Goal: Task Accomplishment & Management: Use online tool/utility

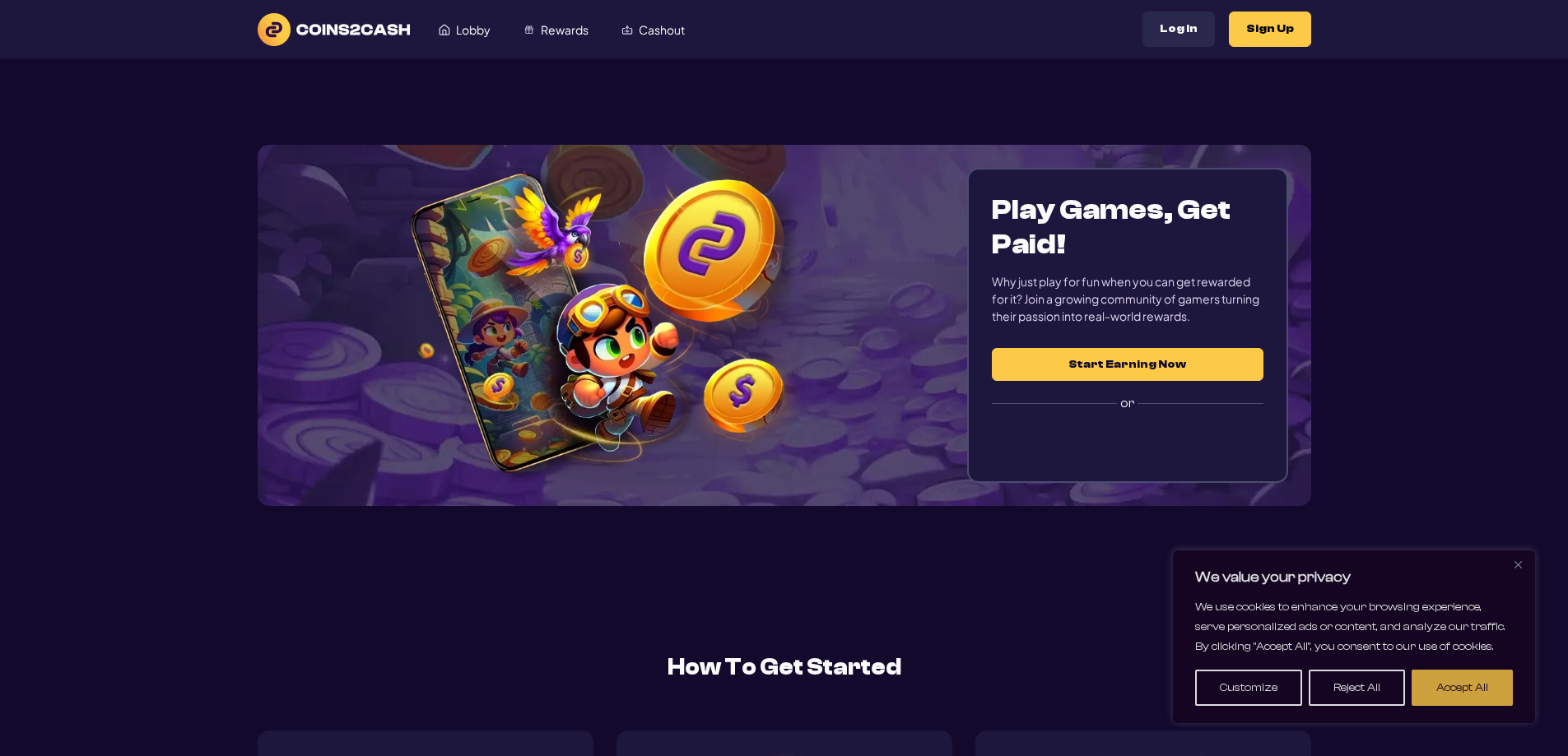
click at [1464, 682] on button "Accept All" at bounding box center [1461, 687] width 101 height 36
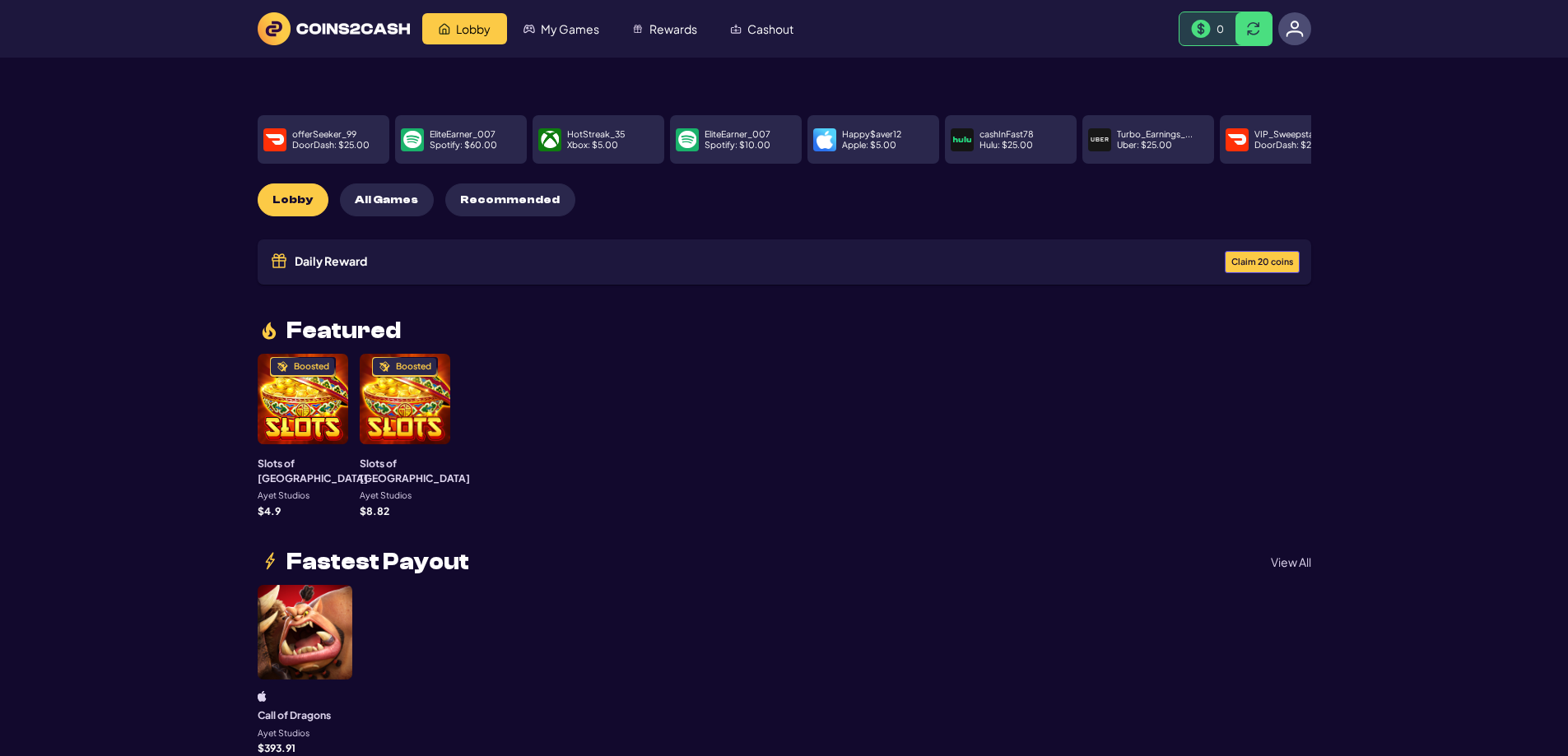
click at [1264, 258] on span "Claim 20 coins" at bounding box center [1262, 262] width 62 height 9
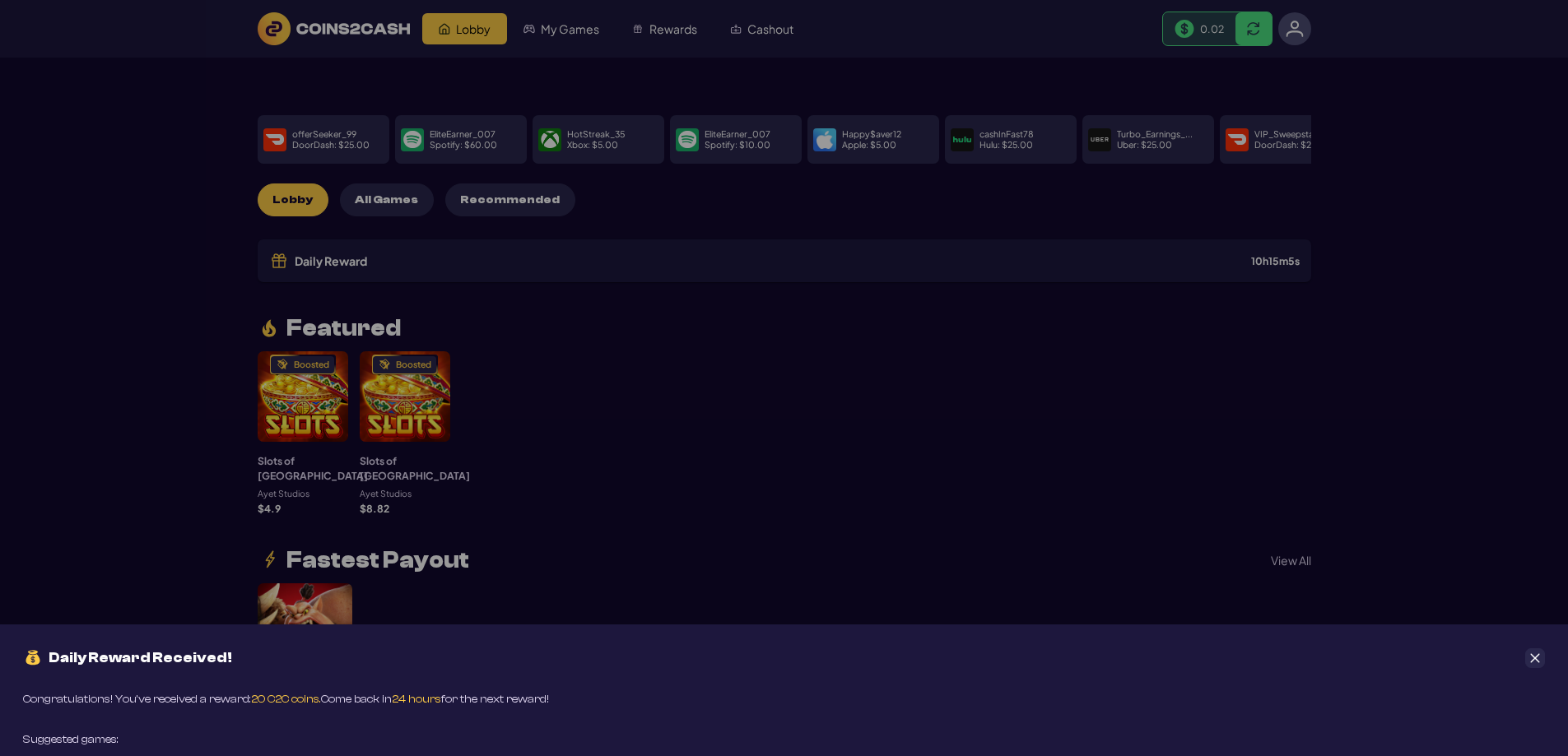
click at [1534, 650] on button "Close" at bounding box center [1534, 658] width 19 height 19
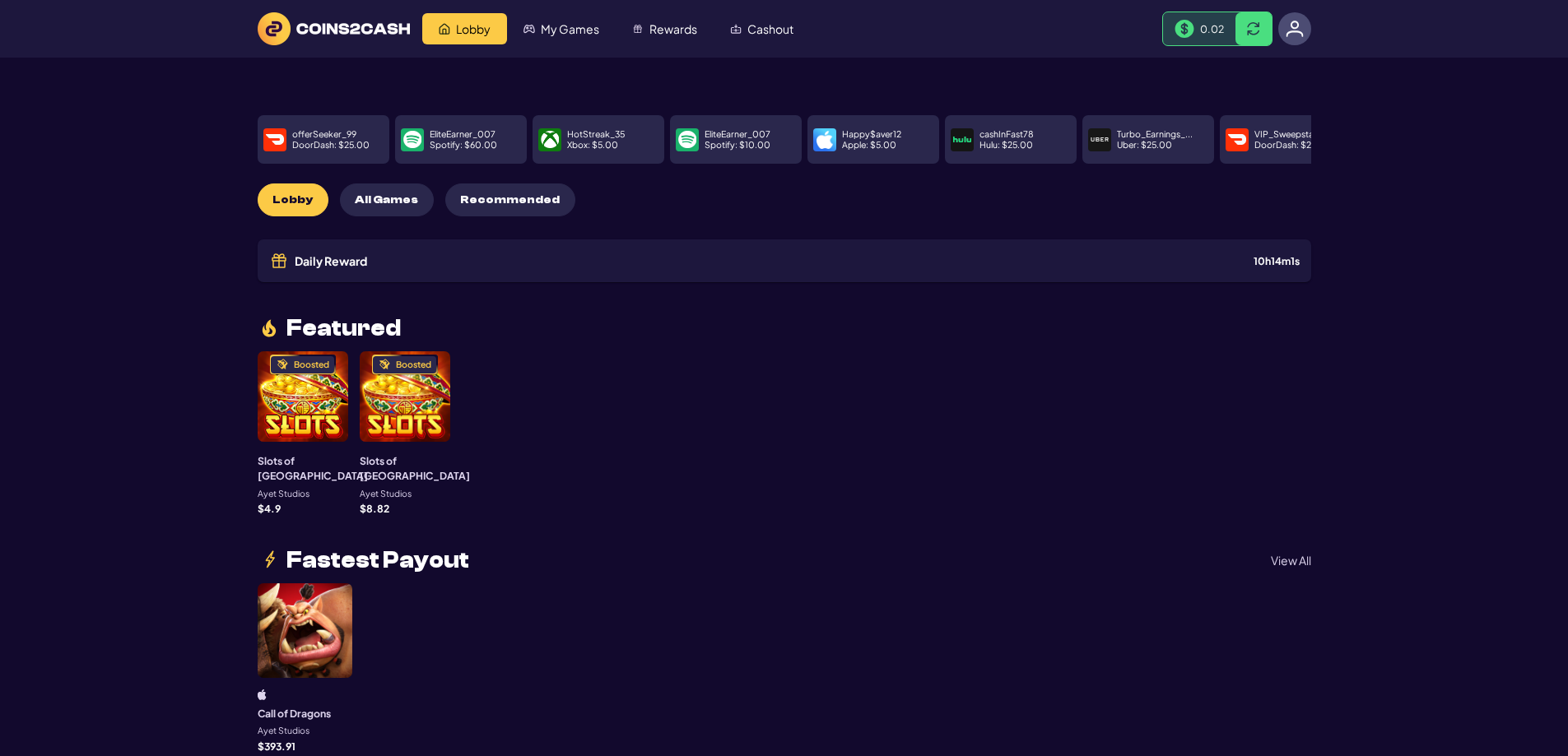
click at [316, 19] on img at bounding box center [334, 28] width 153 height 33
click at [346, 21] on img at bounding box center [334, 28] width 153 height 33
click at [370, 18] on img at bounding box center [334, 28] width 153 height 33
click at [372, 31] on img at bounding box center [334, 28] width 153 height 33
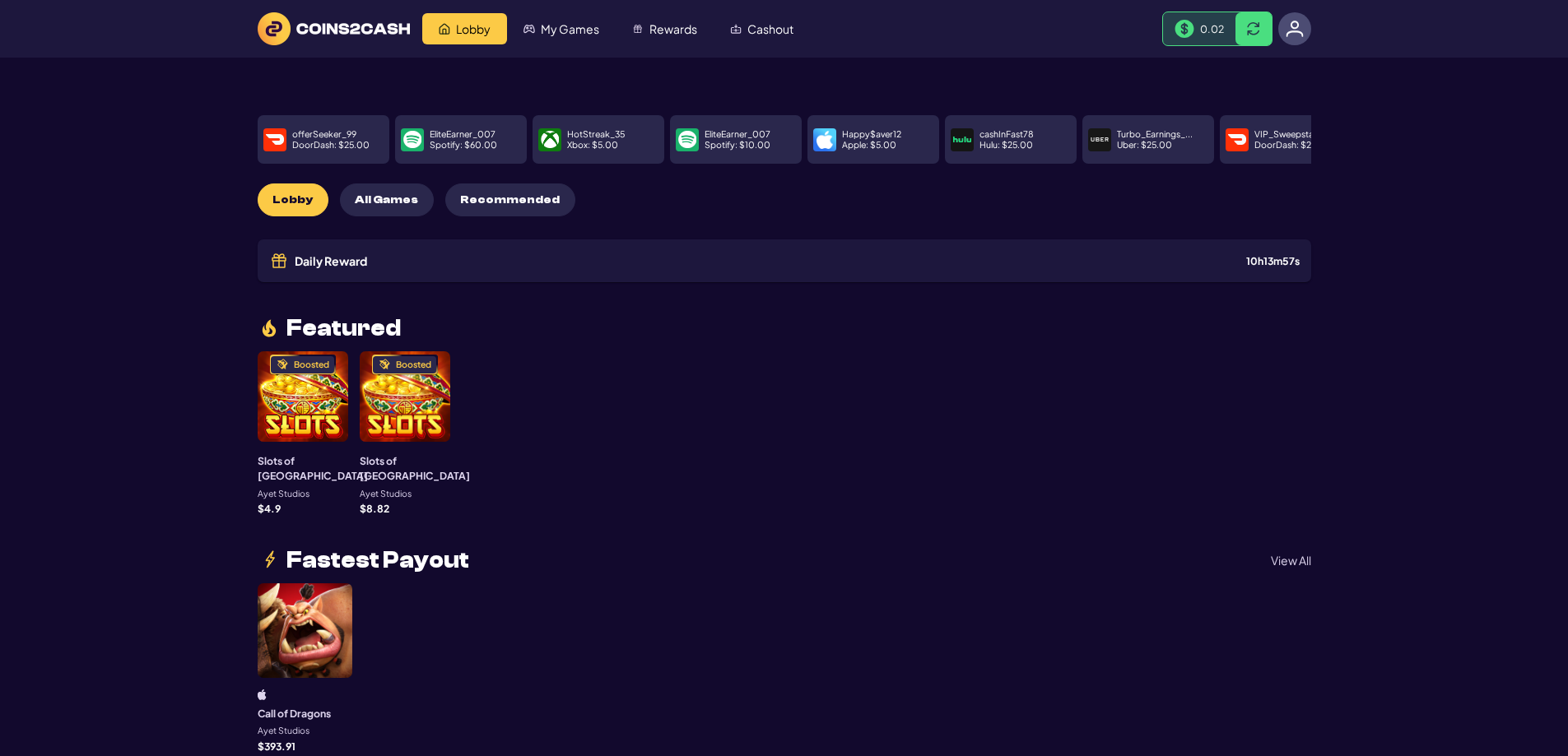
click at [372, 31] on img at bounding box center [334, 28] width 153 height 33
click at [311, 34] on img at bounding box center [334, 28] width 153 height 33
click at [331, 130] on p "offerSeeker_99" at bounding box center [324, 134] width 64 height 9
click at [540, 29] on link "My Games" at bounding box center [560, 28] width 109 height 31
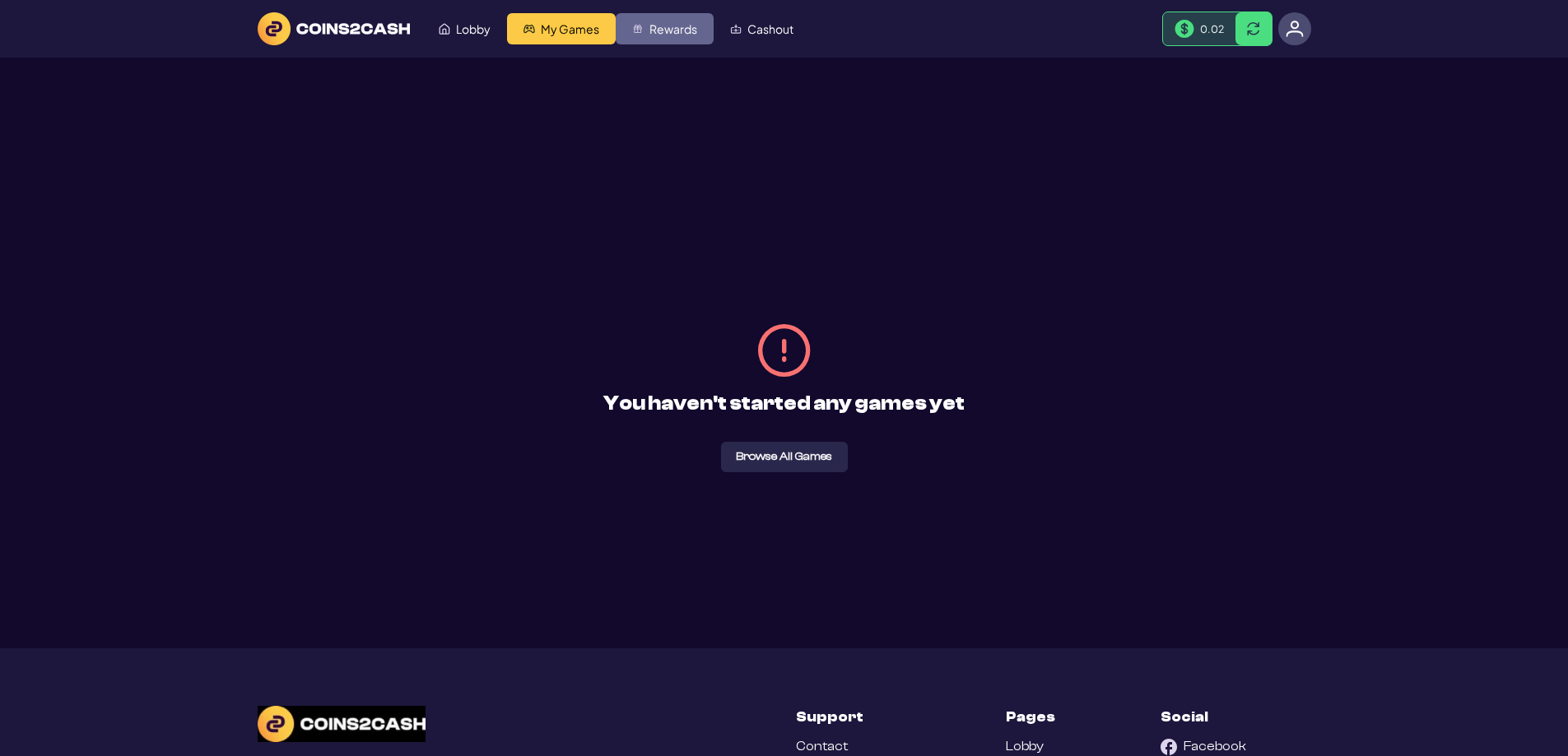
click at [636, 30] on img "Rewards" at bounding box center [637, 28] width 11 height 11
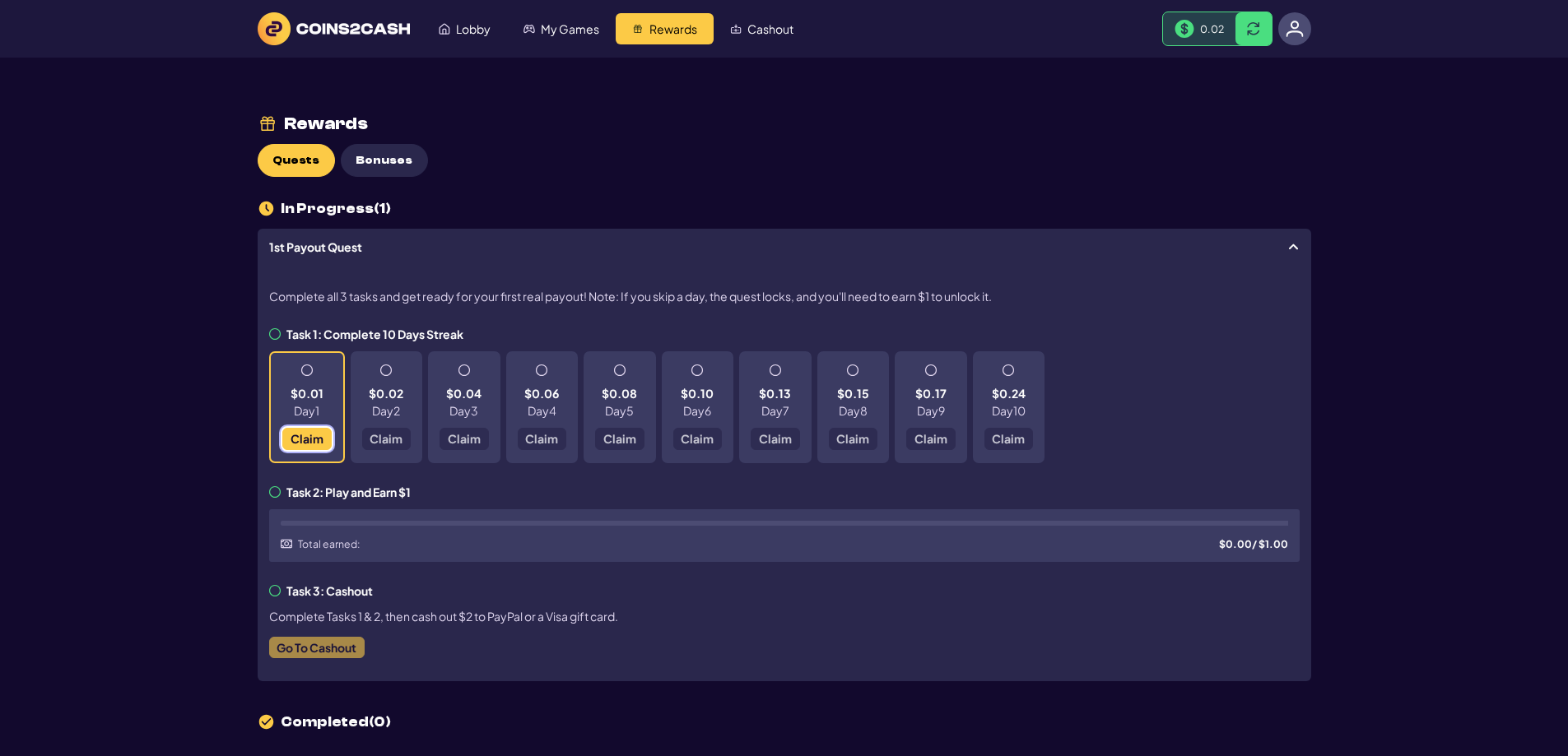
click at [306, 428] on button "Claim" at bounding box center [307, 438] width 49 height 22
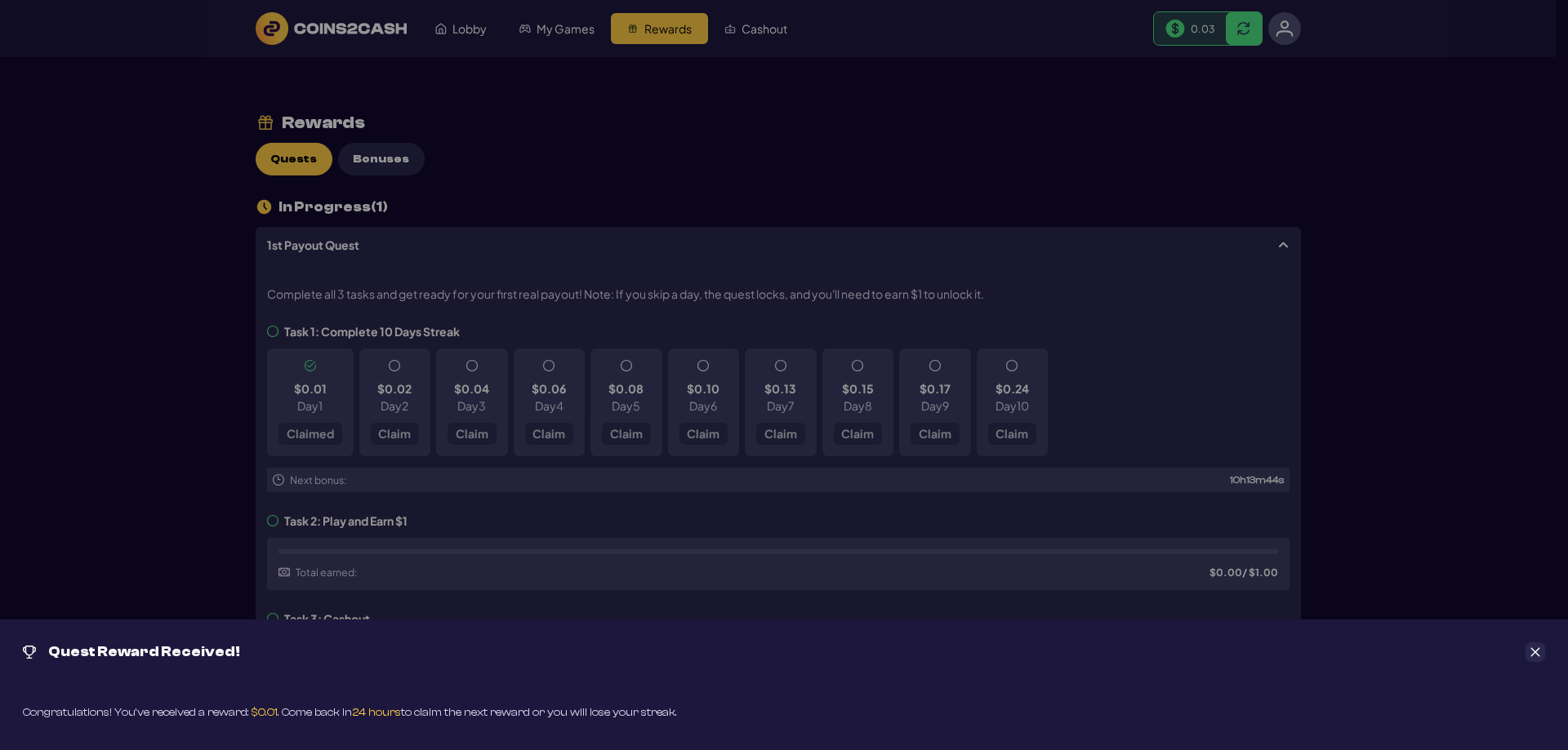
click at [1536, 649] on icon "Close" at bounding box center [1535, 652] width 11 height 11
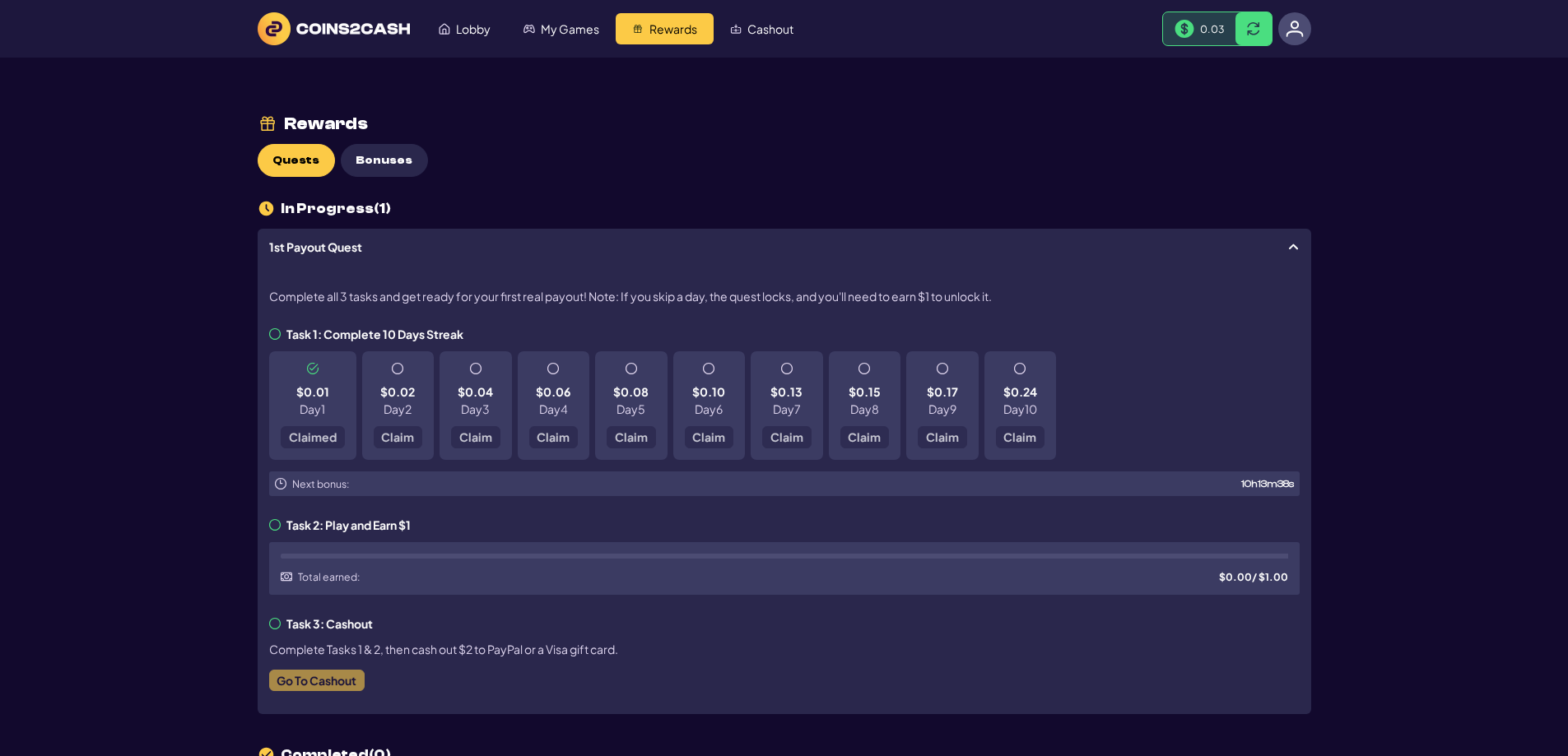
click at [297, 694] on div "Task 3: Cashout Complete Tasks 1 & 2, then cash out $2 to PayPal or a Visa gift…" at bounding box center [784, 660] width 1031 height 86
click at [269, 518] on div "Complete all 3 tasks and get ready for your first real payout! Note: If you ski…" at bounding box center [784, 489] width 1054 height 449
click at [336, 31] on img at bounding box center [334, 28] width 153 height 33
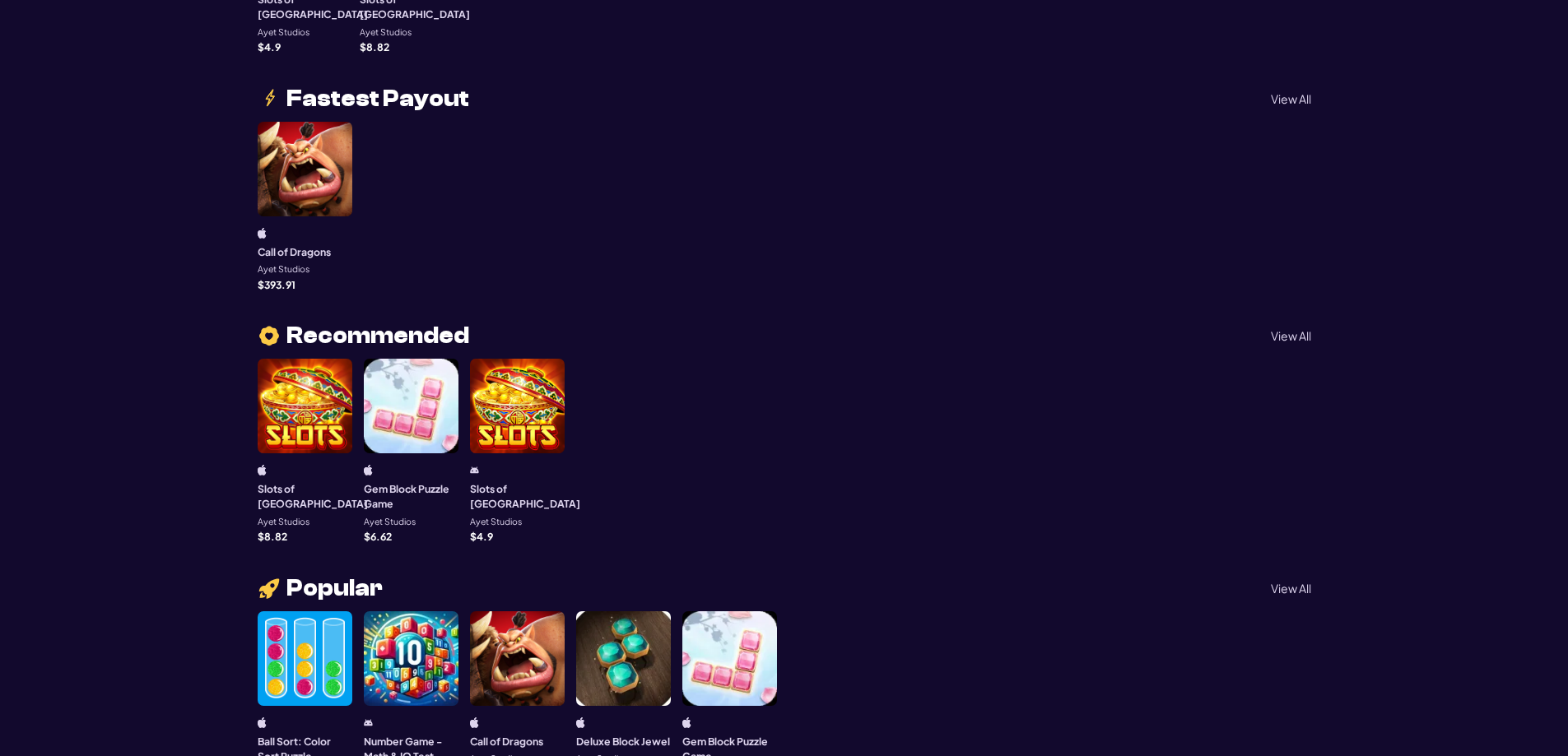
scroll to position [411, 0]
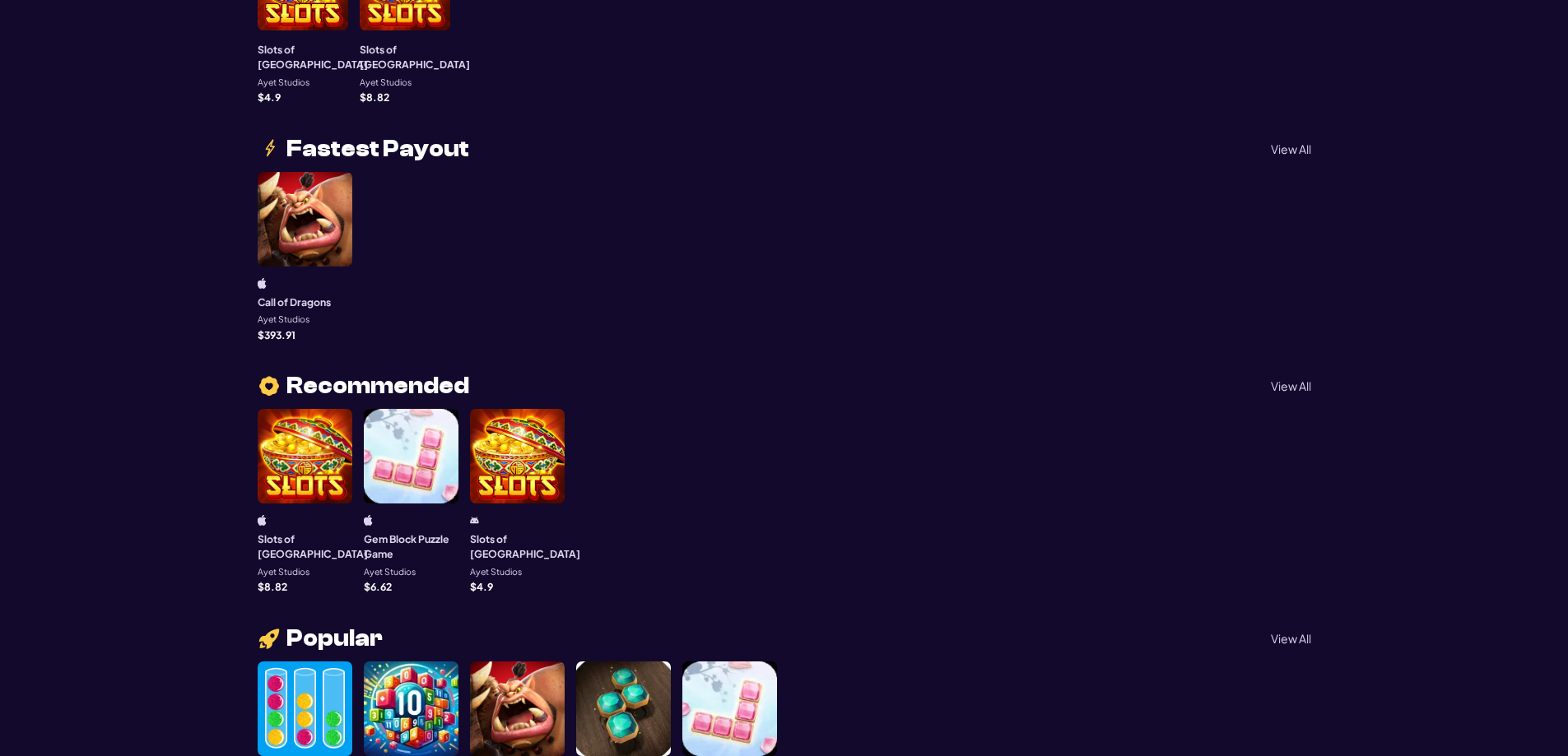
click at [299, 409] on div at bounding box center [304, 456] width 94 height 94
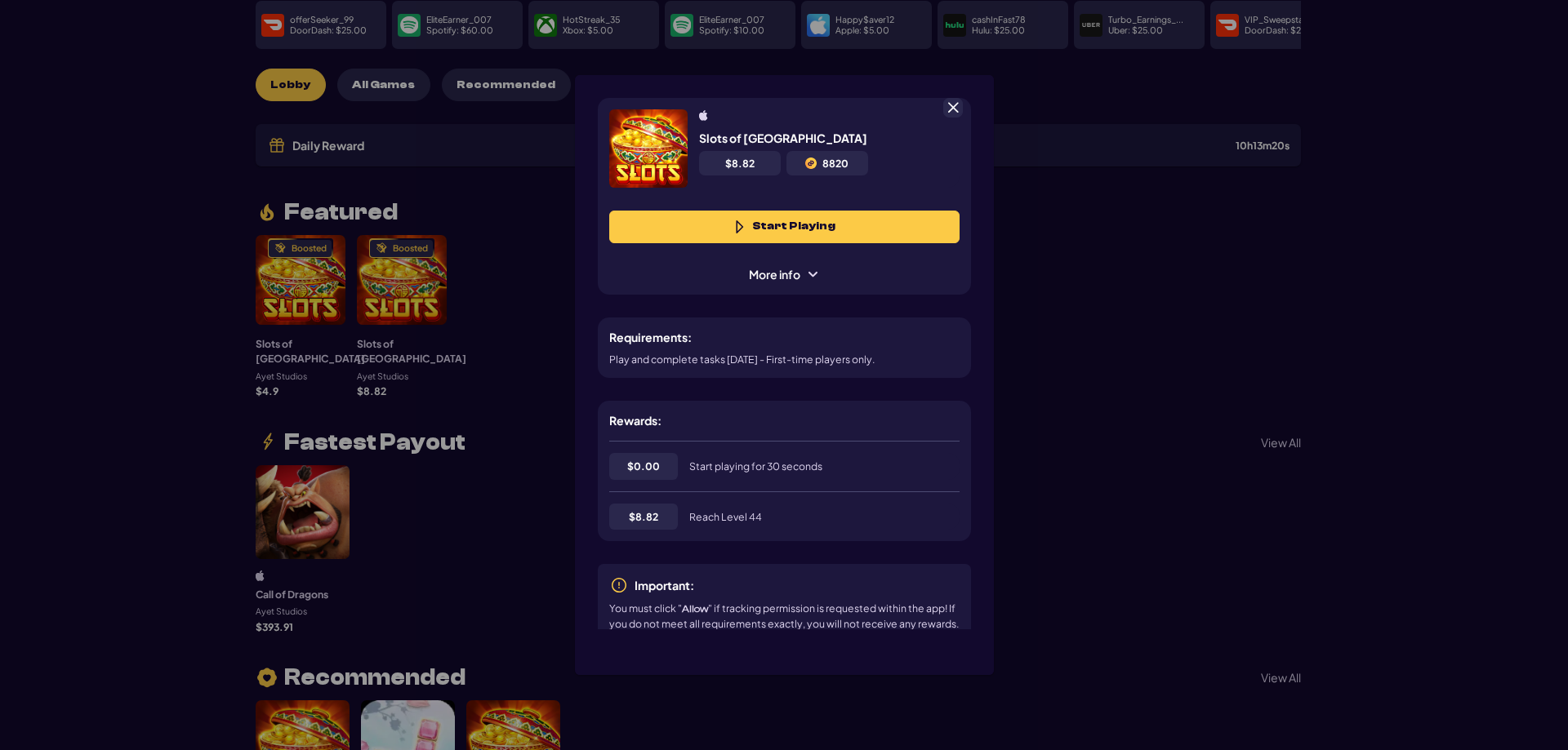
scroll to position [81, 0]
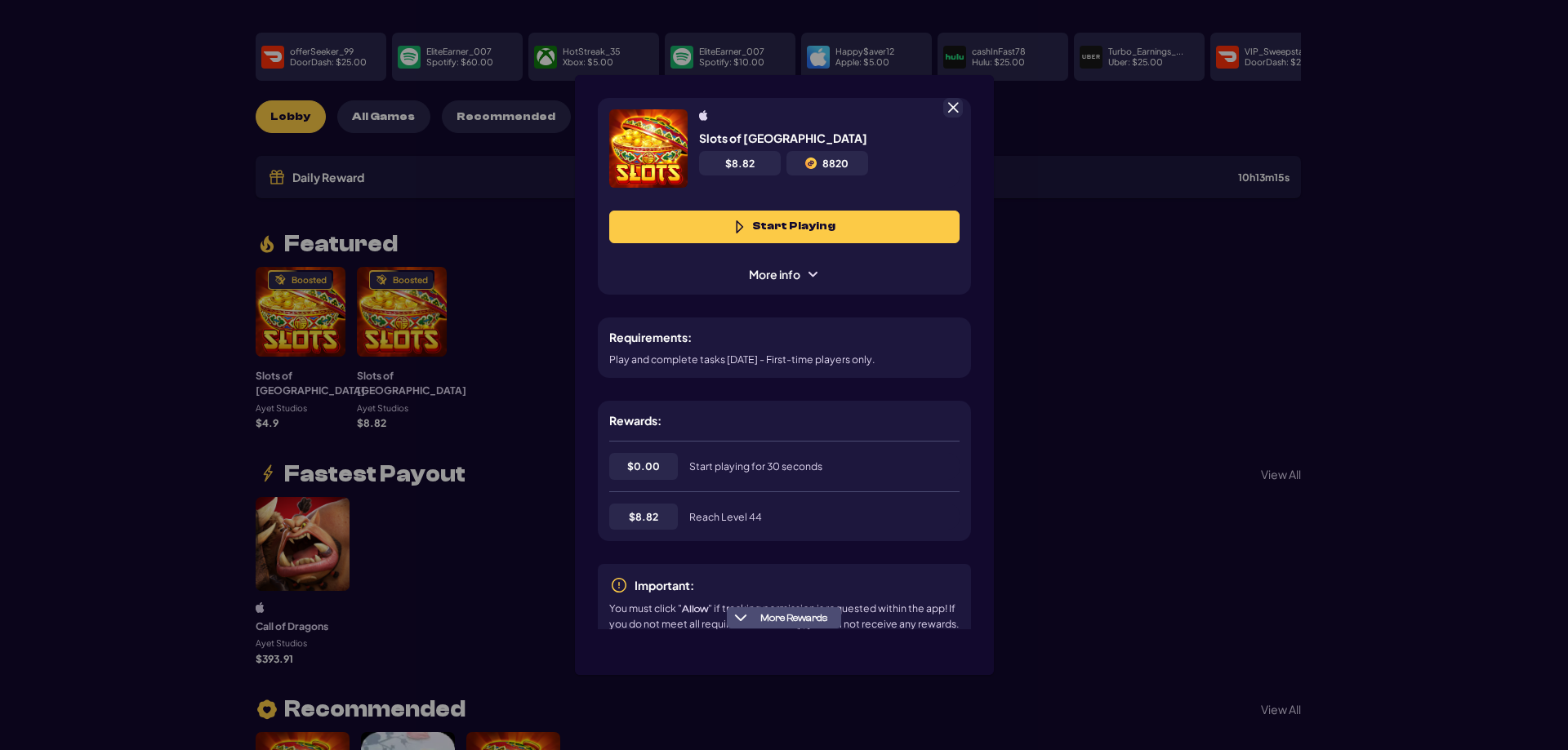
click at [784, 272] on span "More info" at bounding box center [784, 275] width 93 height 18
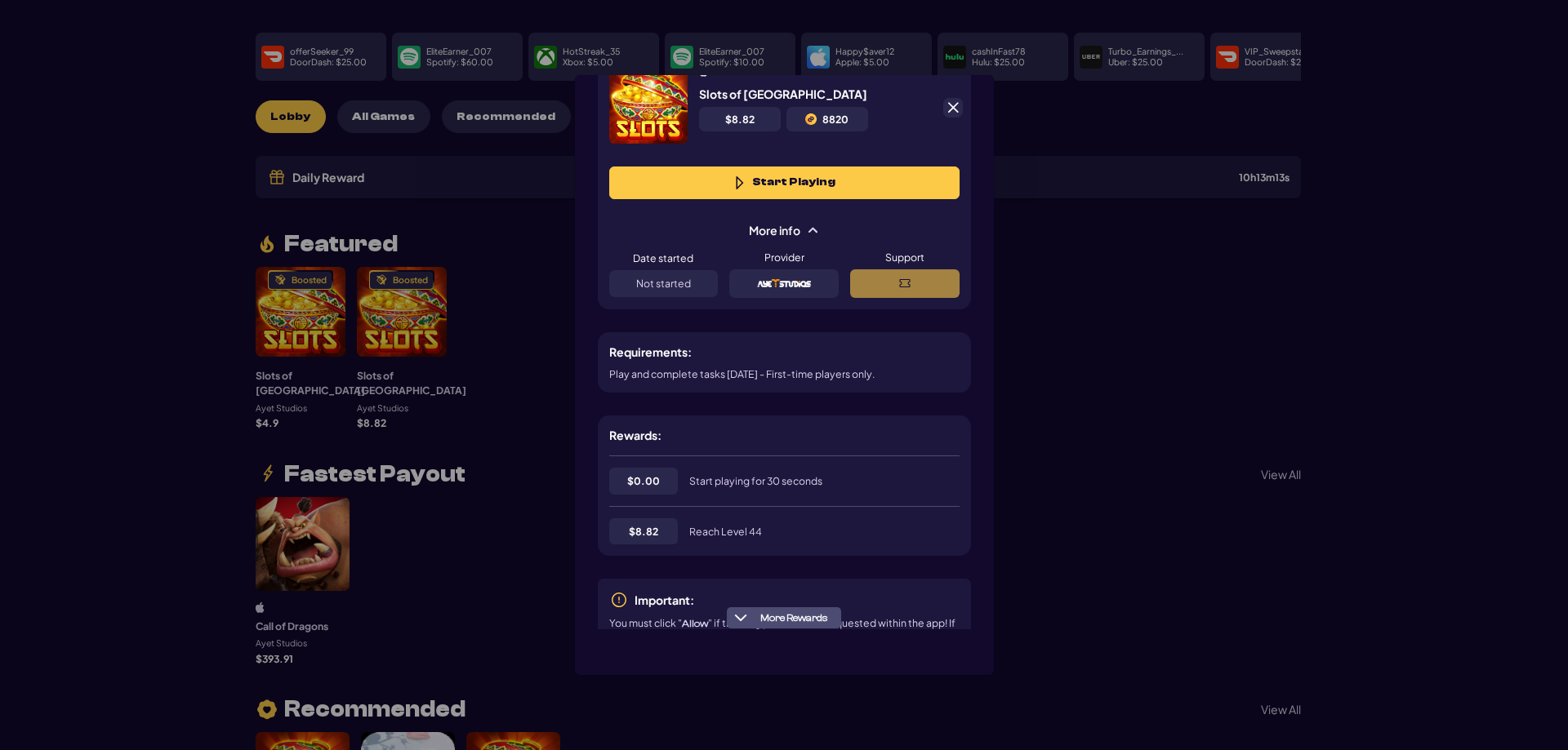
scroll to position [88, 0]
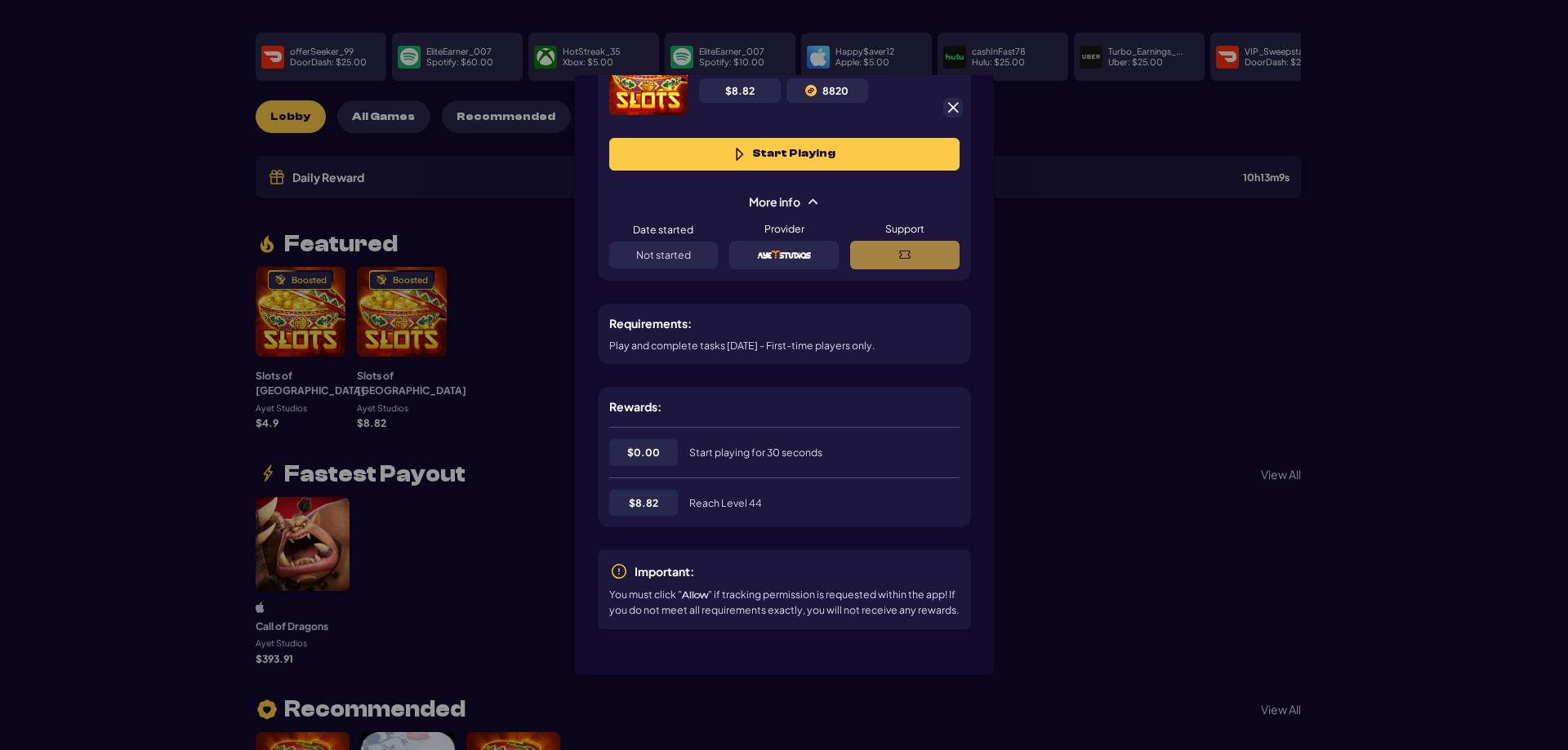
click at [949, 111] on span at bounding box center [953, 108] width 15 height 15
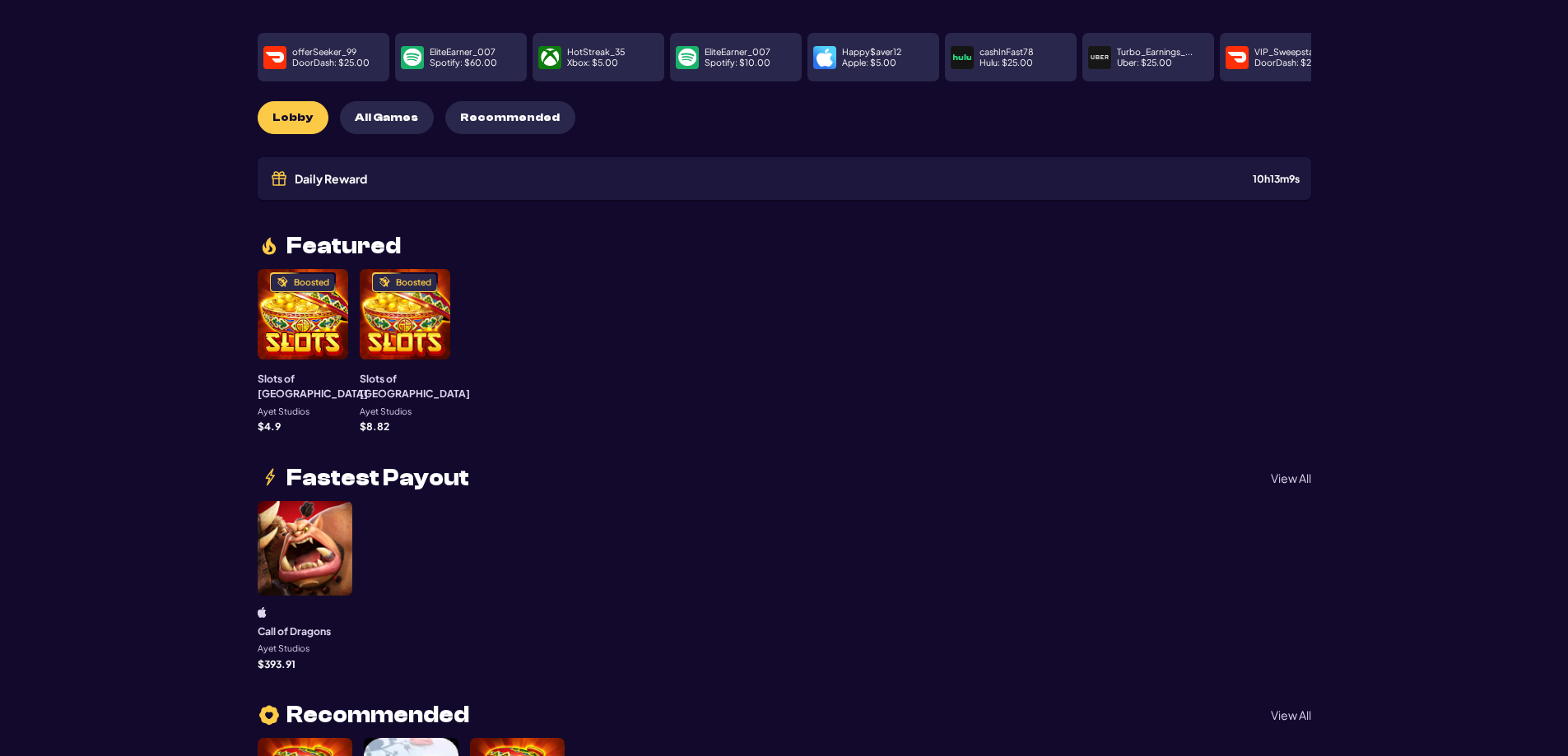
click at [361, 269] on div "Boosted" at bounding box center [405, 314] width 91 height 91
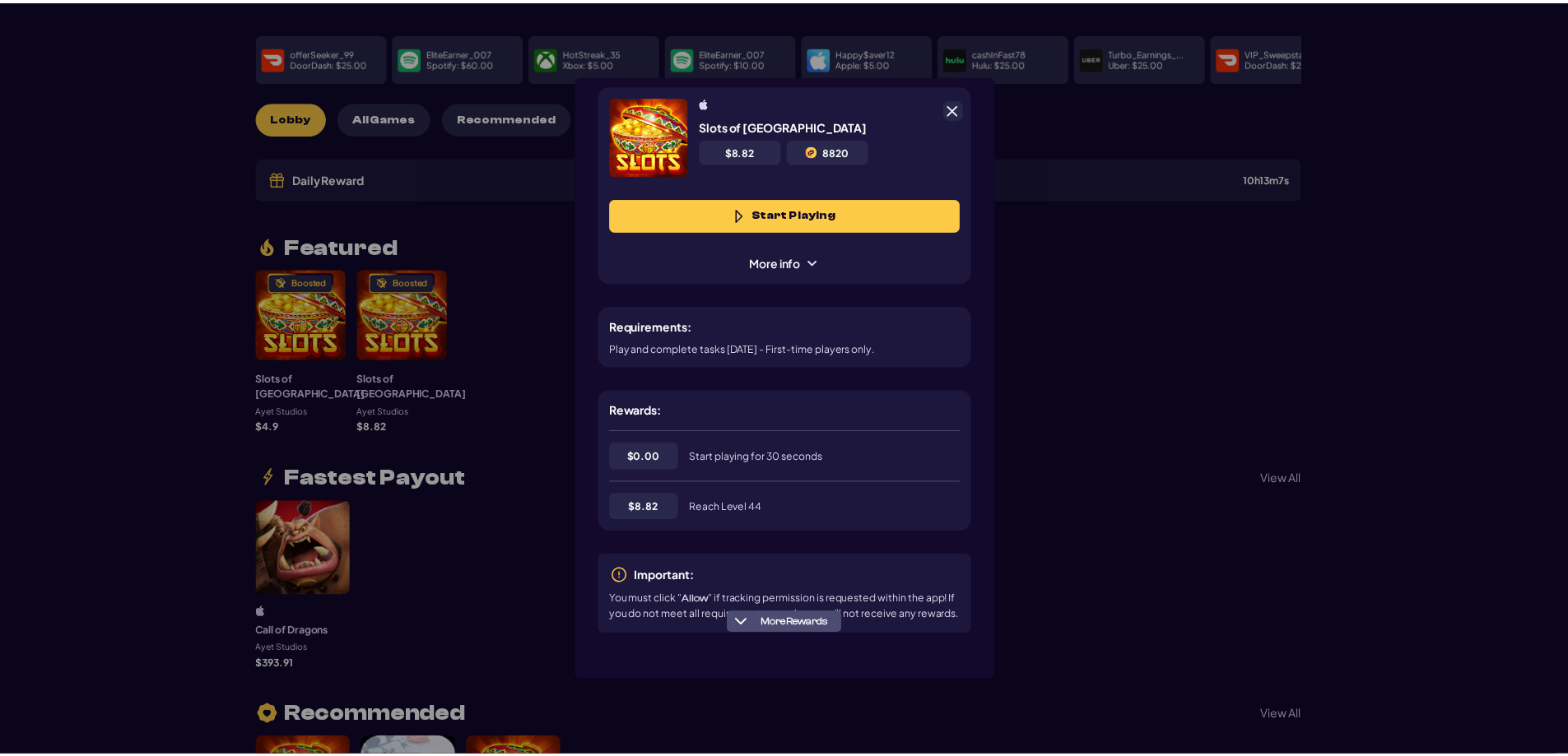
scroll to position [29, 0]
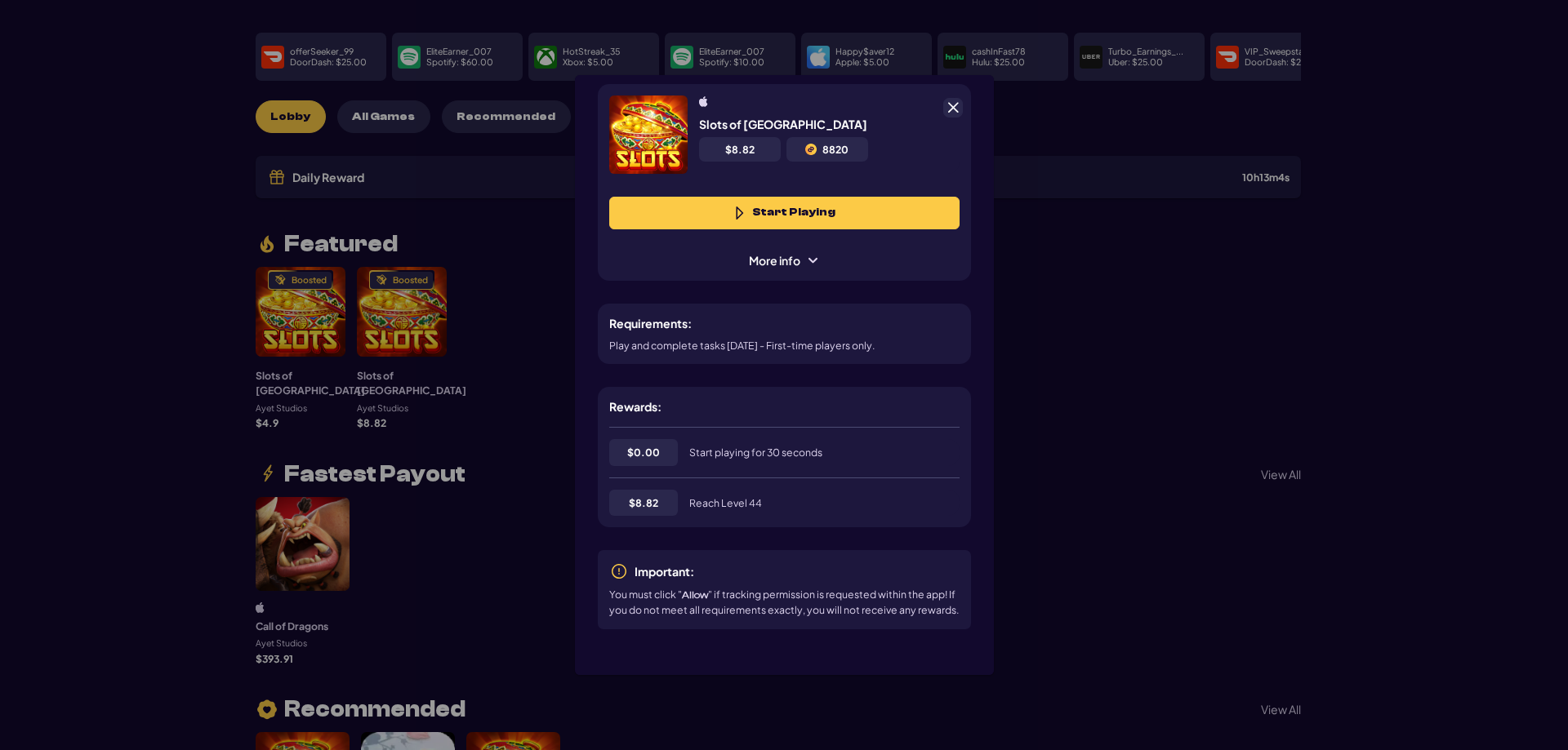
click at [943, 109] on div at bounding box center [953, 108] width 19 height 19
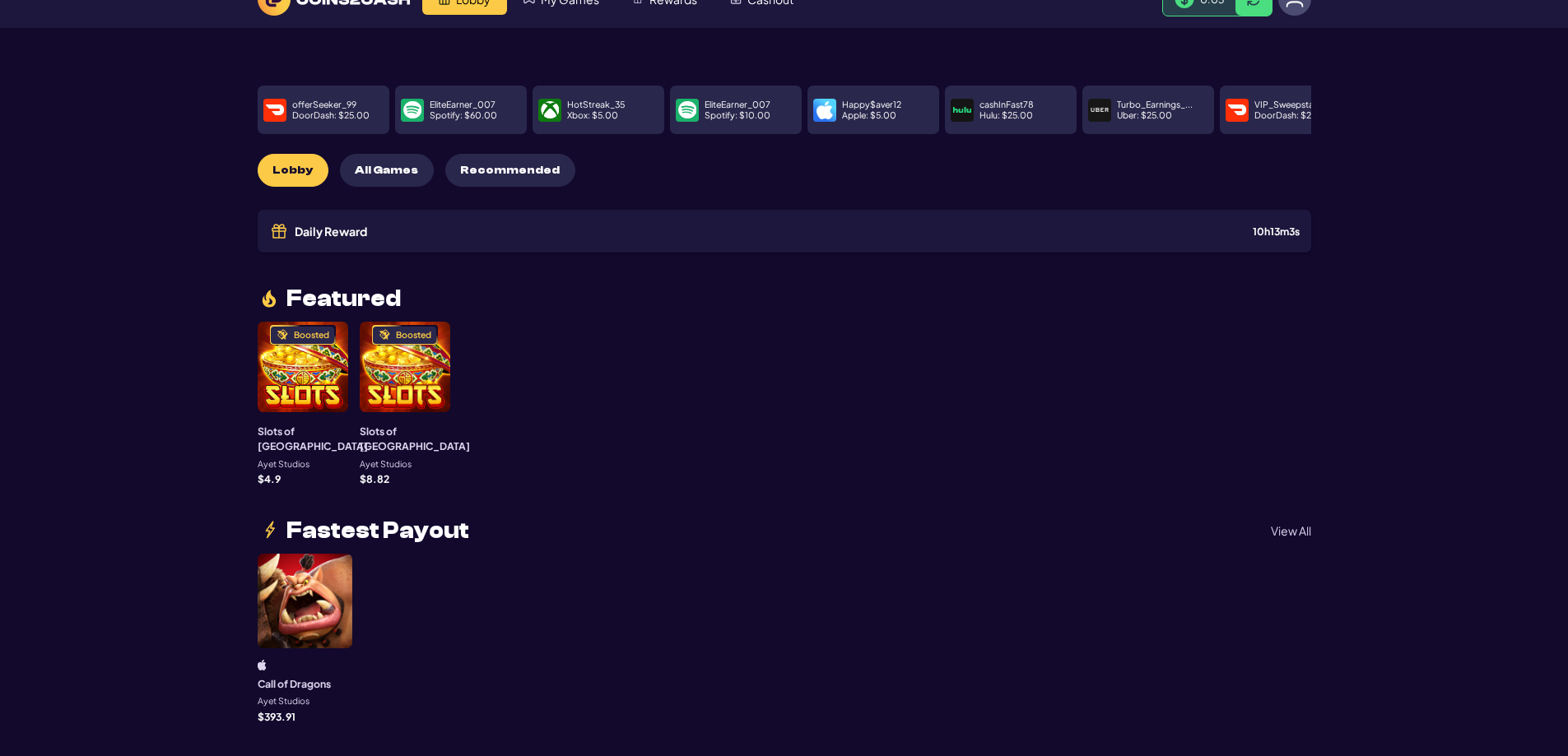
scroll to position [0, 0]
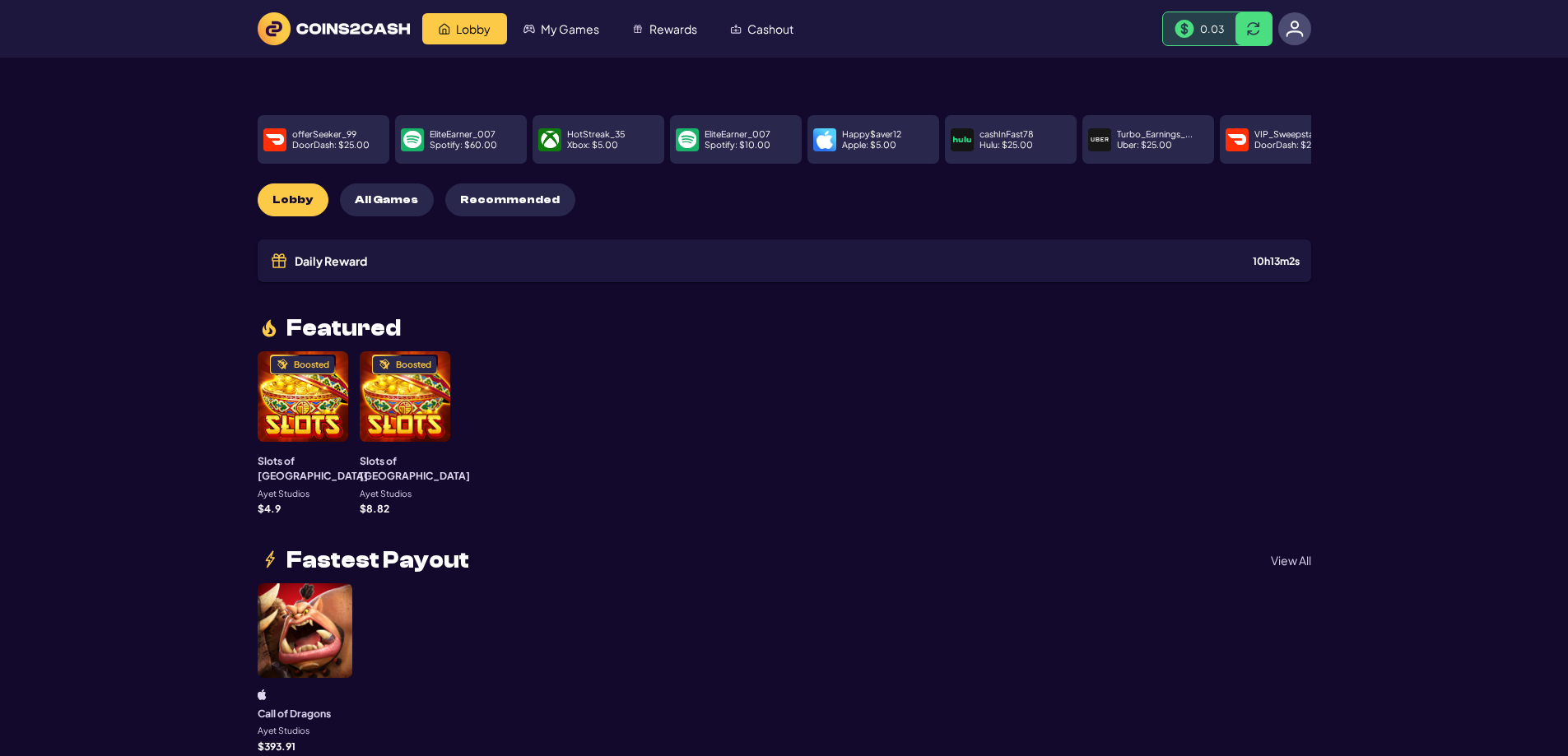
click at [309, 603] on div at bounding box center [304, 630] width 94 height 94
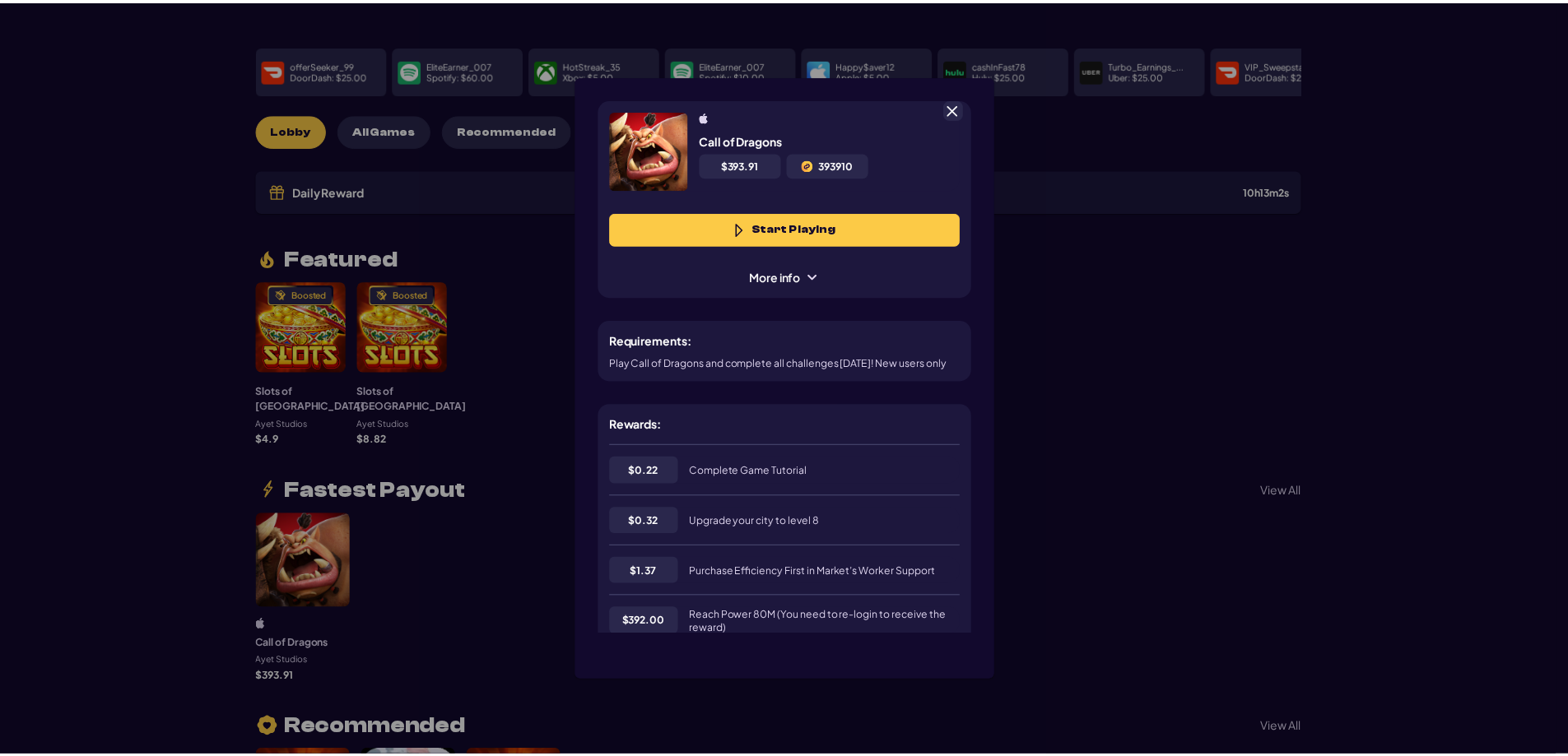
scroll to position [82, 0]
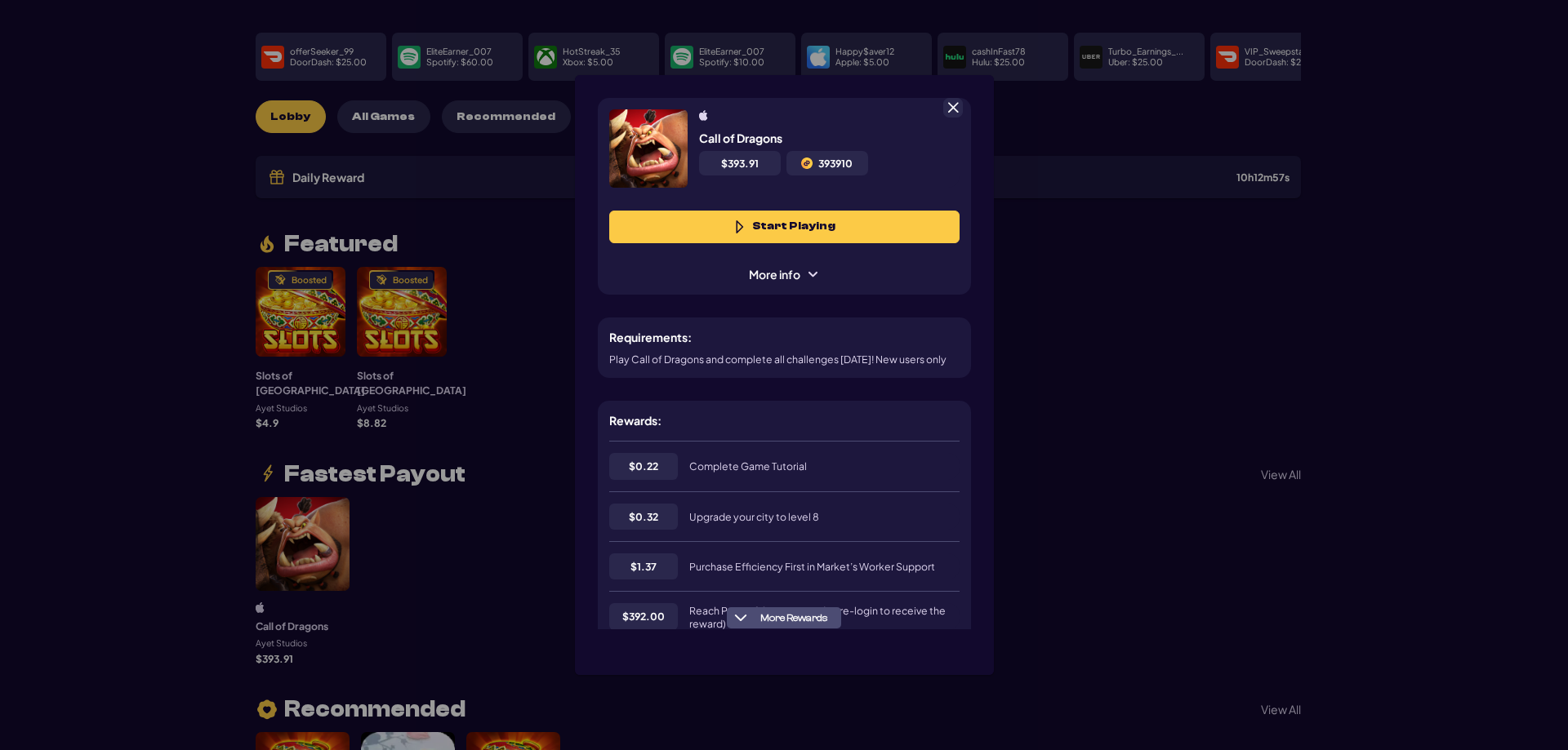
click at [946, 113] on span at bounding box center [953, 108] width 15 height 15
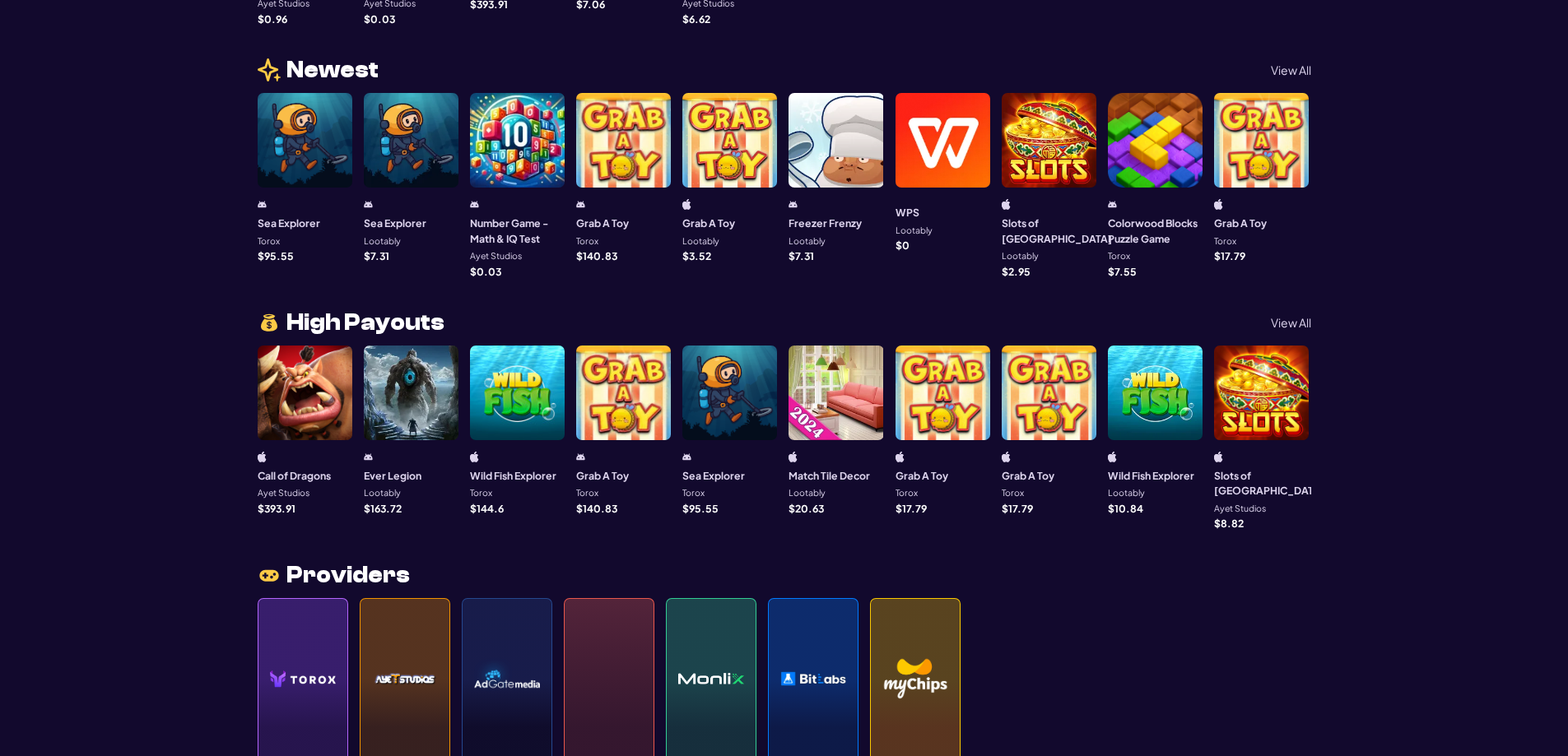
scroll to position [1234, 0]
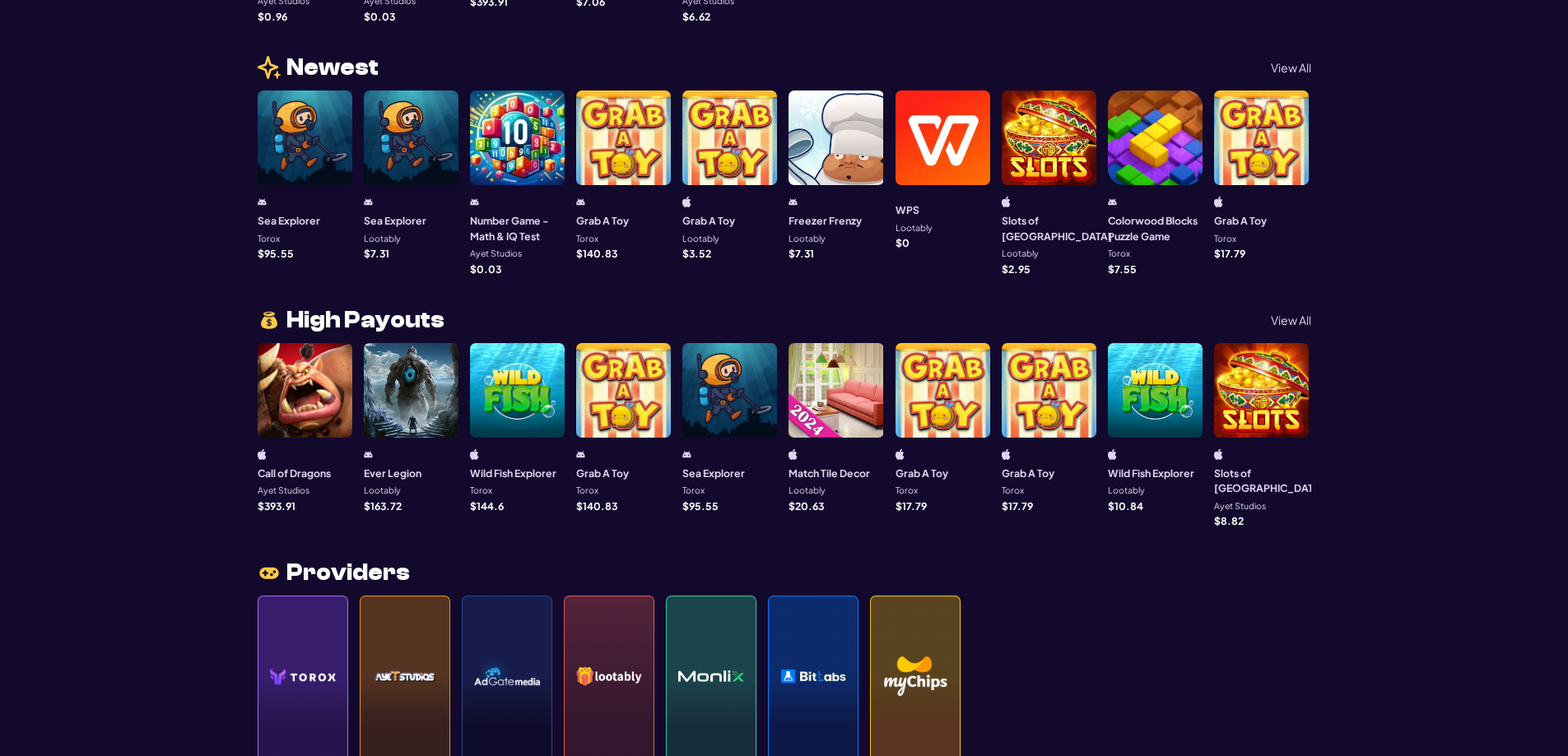
click at [1287, 314] on p "View All" at bounding box center [1291, 319] width 41 height 11
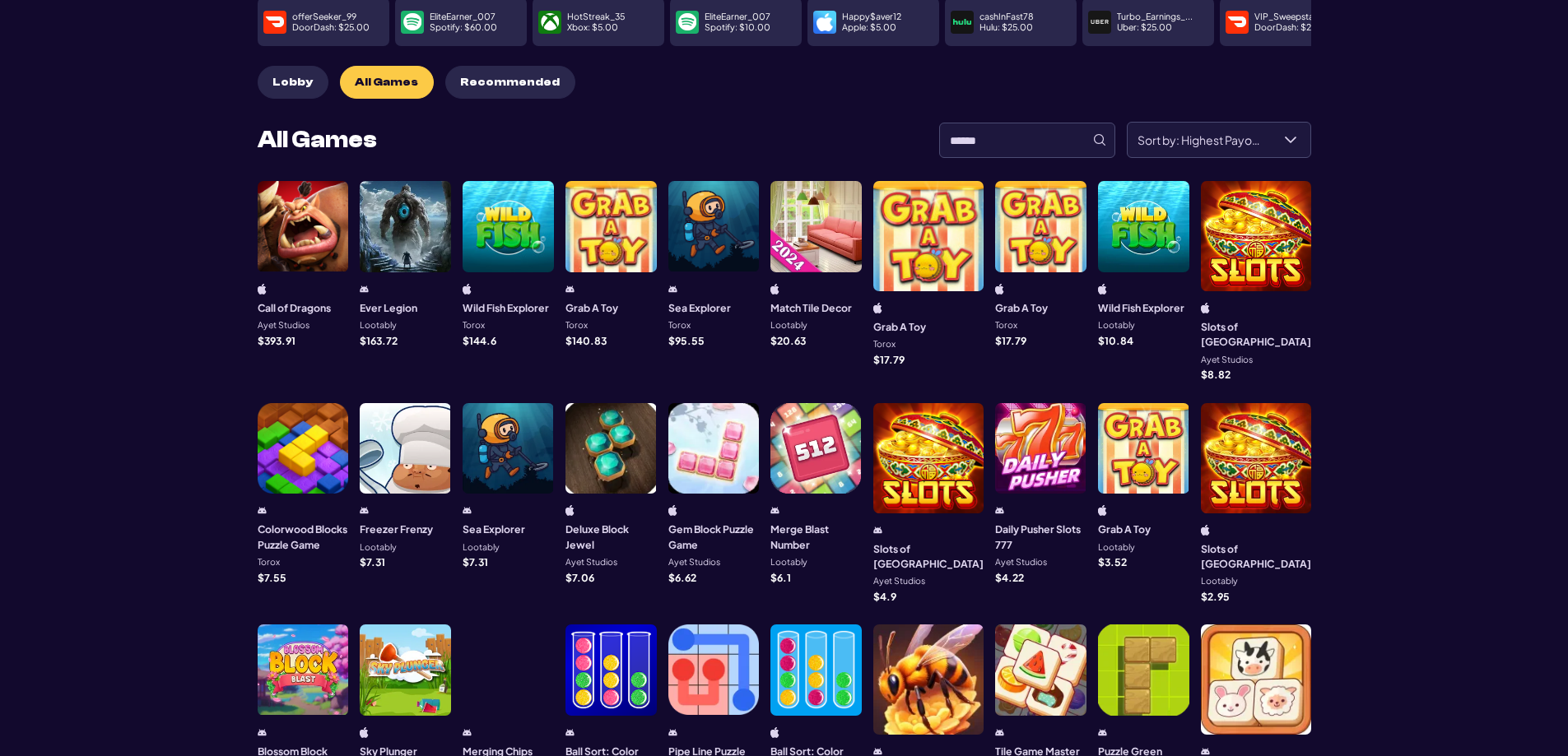
scroll to position [247, 0]
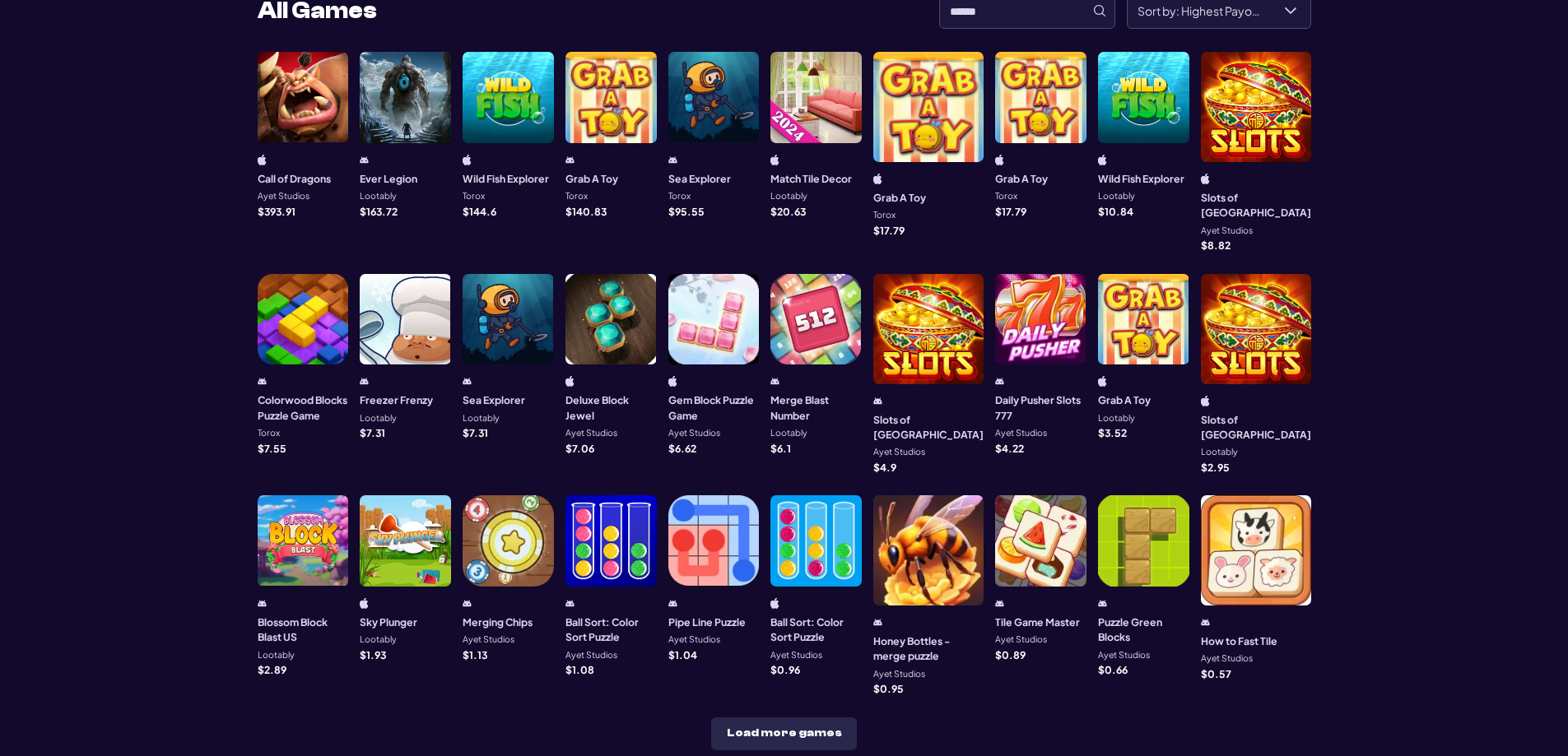
click at [1045, 289] on div at bounding box center [1041, 320] width 92 height 92
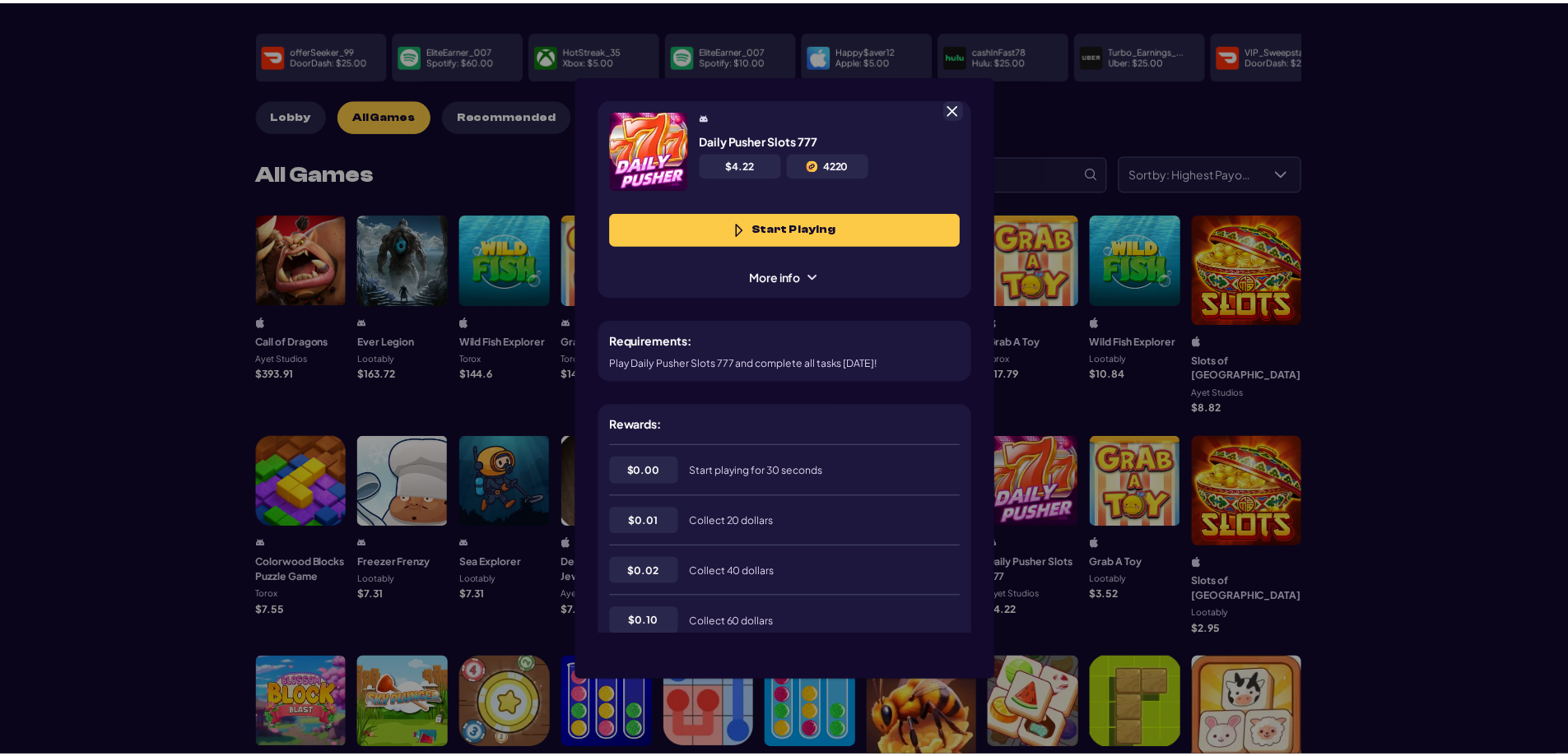
scroll to position [82, 0]
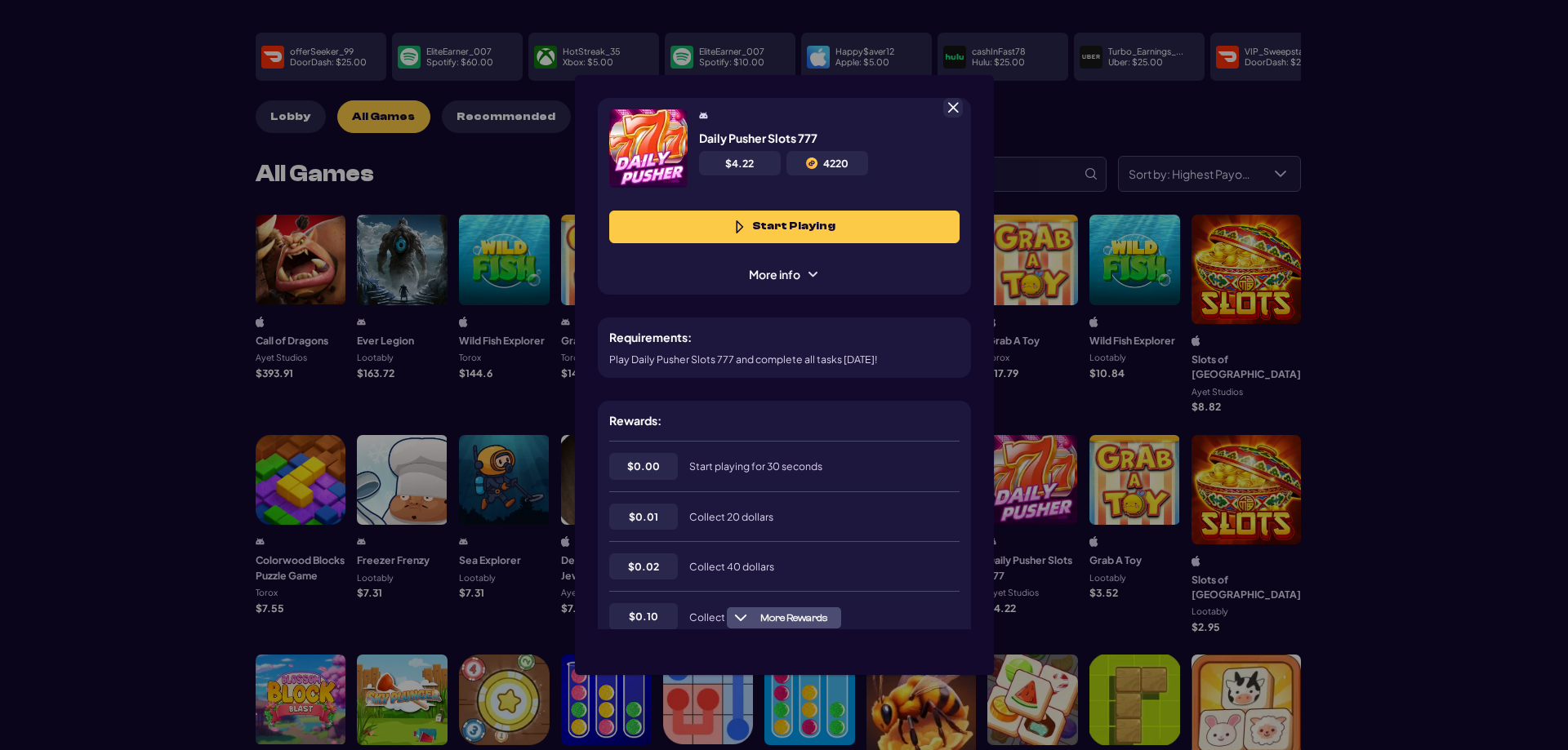
click at [953, 116] on div at bounding box center [953, 108] width 19 height 19
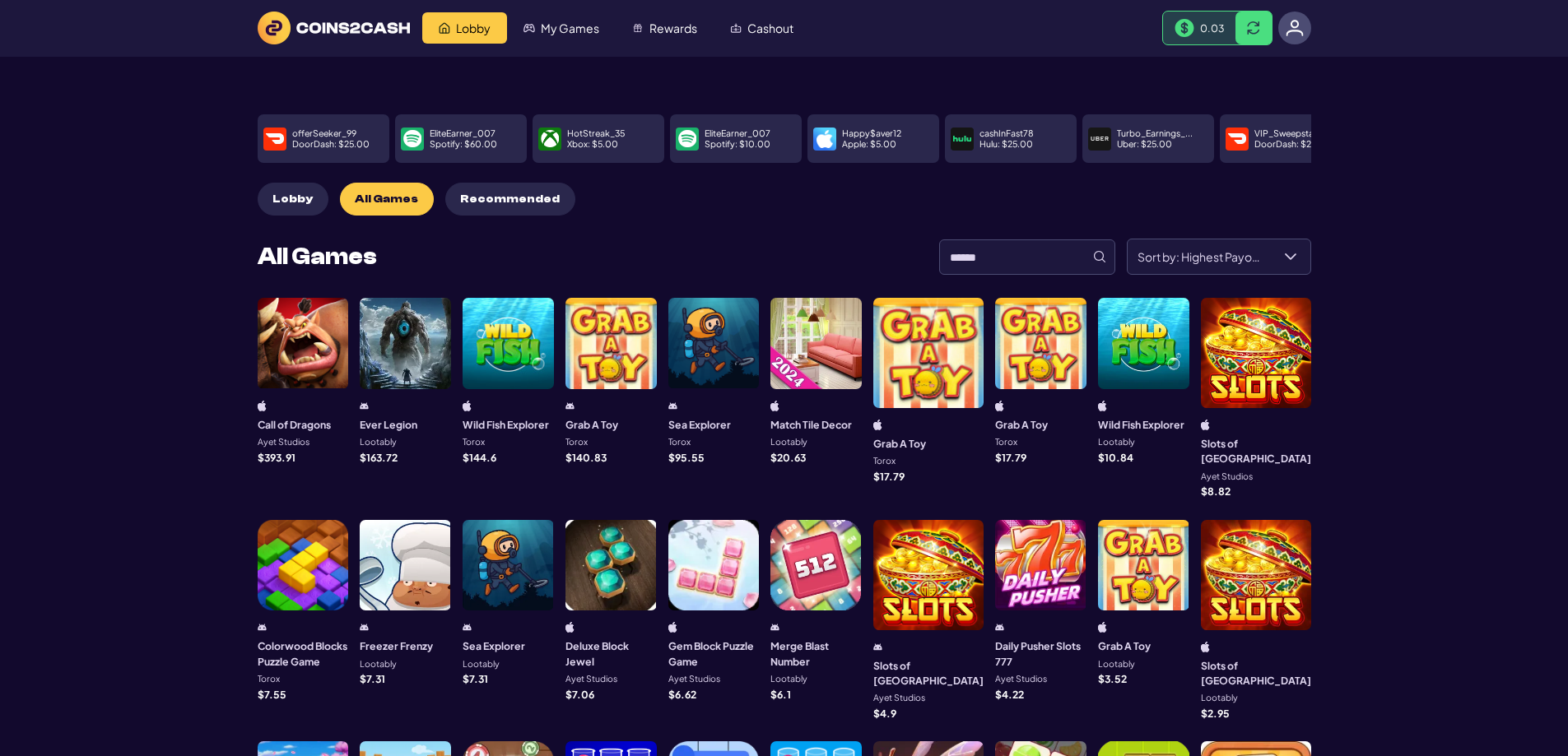
scroll to position [0, 0]
